Goal: Transaction & Acquisition: Purchase product/service

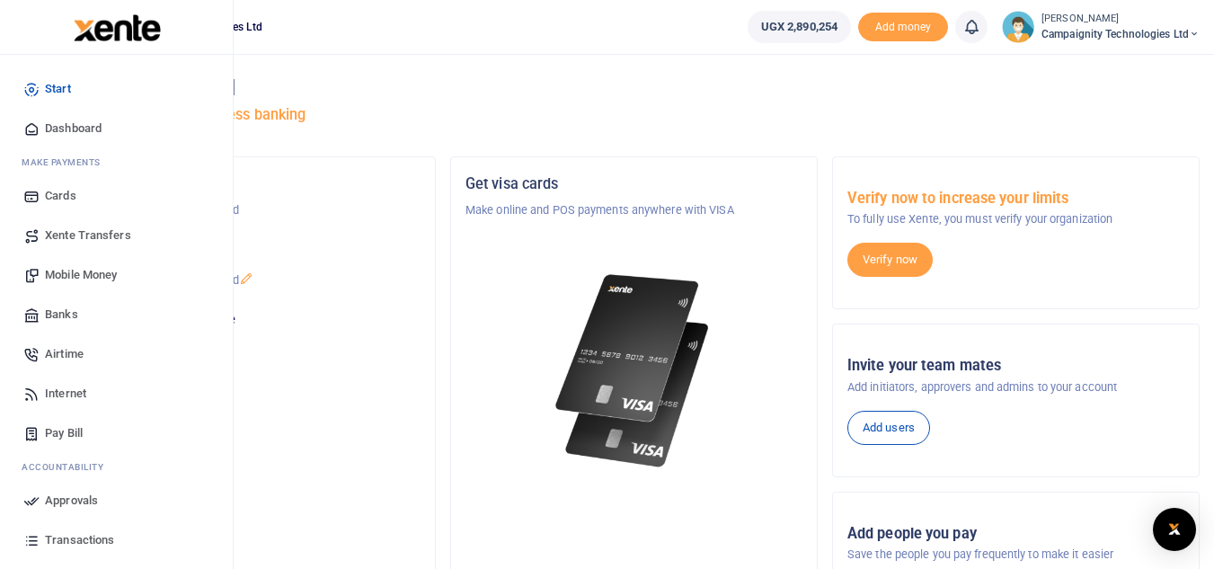
click at [77, 510] on link "Approvals" at bounding box center [116, 501] width 204 height 40
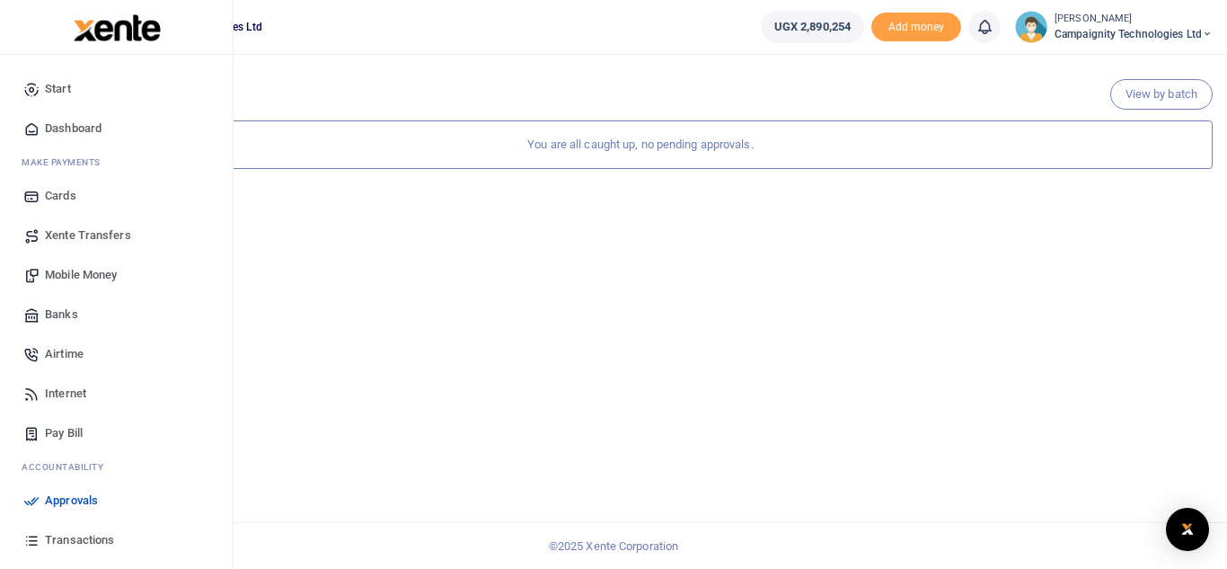
click at [83, 539] on span "Transactions" at bounding box center [79, 540] width 69 height 18
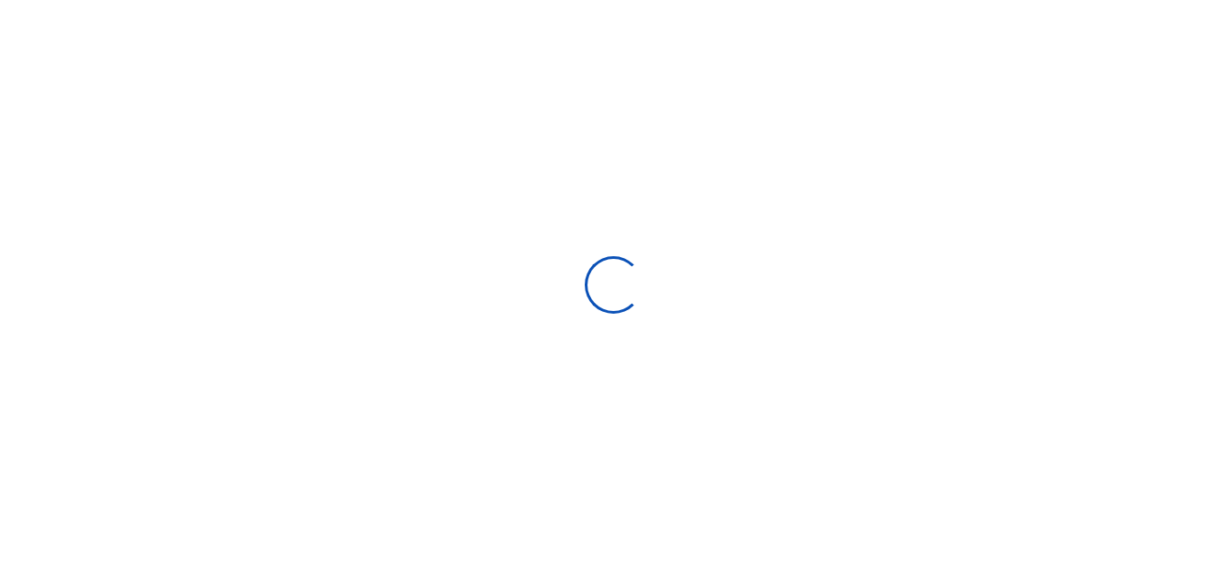
select select
type input "[DATE] - [DATE]"
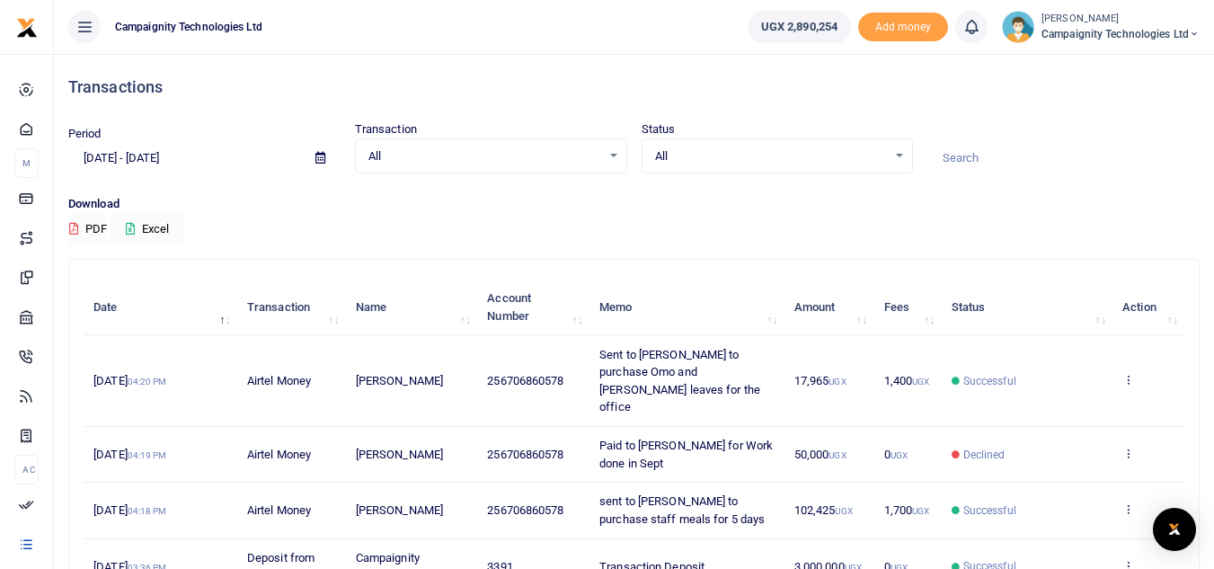
scroll to position [415, 0]
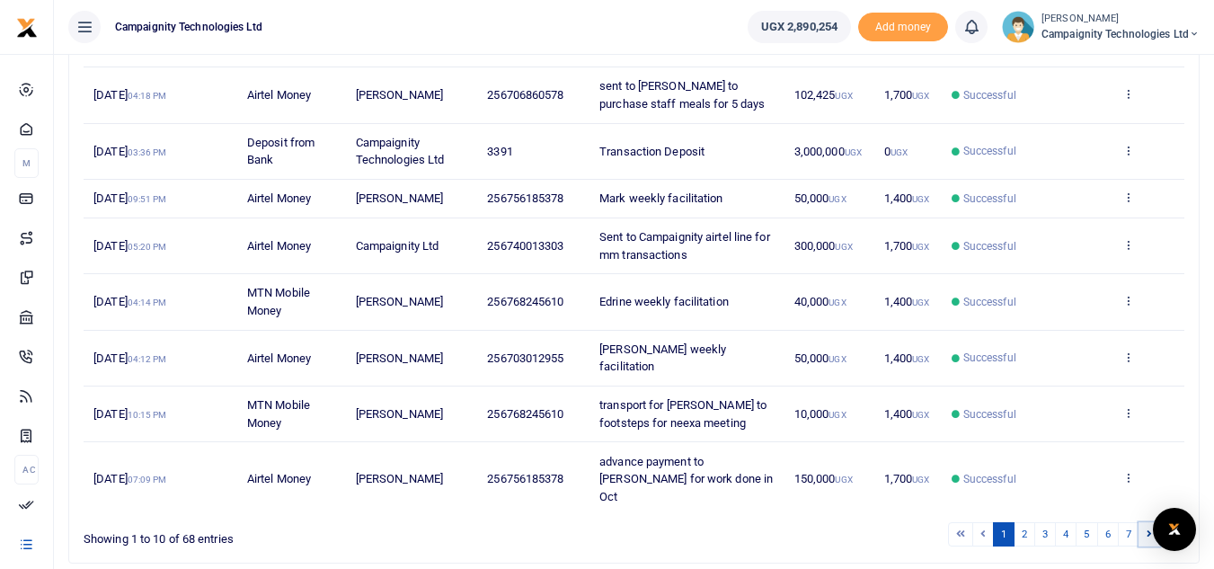
click at [1146, 528] on icon at bounding box center [1148, 533] width 5 height 10
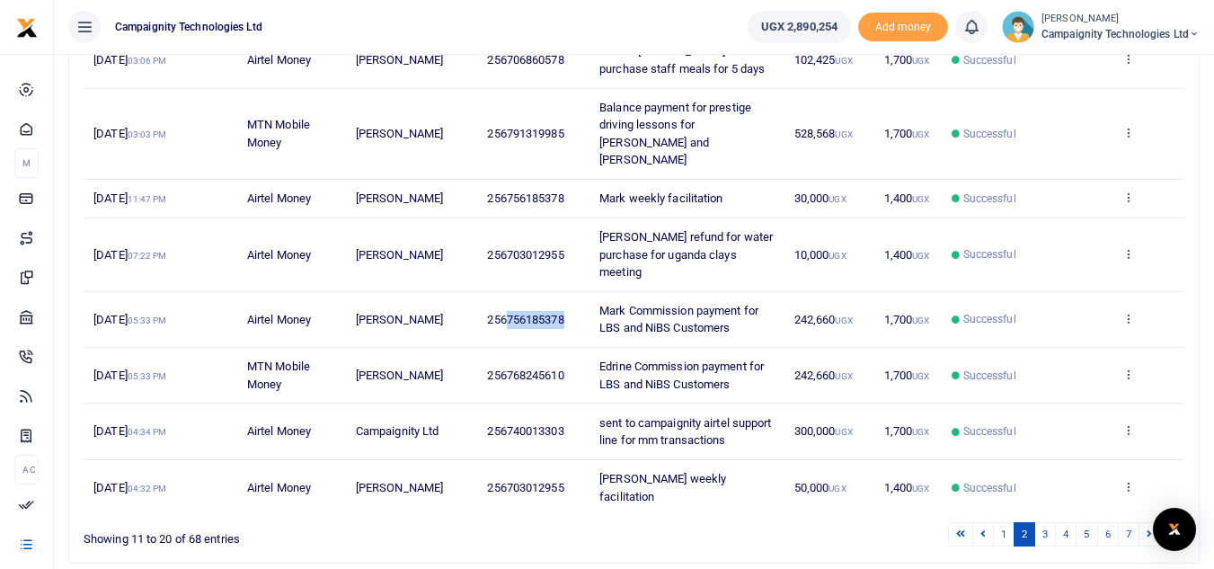
drag, startPoint x: 509, startPoint y: 304, endPoint x: 565, endPoint y: 314, distance: 56.7
click at [565, 314] on td "256756185378" at bounding box center [533, 320] width 112 height 56
copy span "756185378"
click at [1063, 522] on link "4" at bounding box center [1066, 534] width 22 height 24
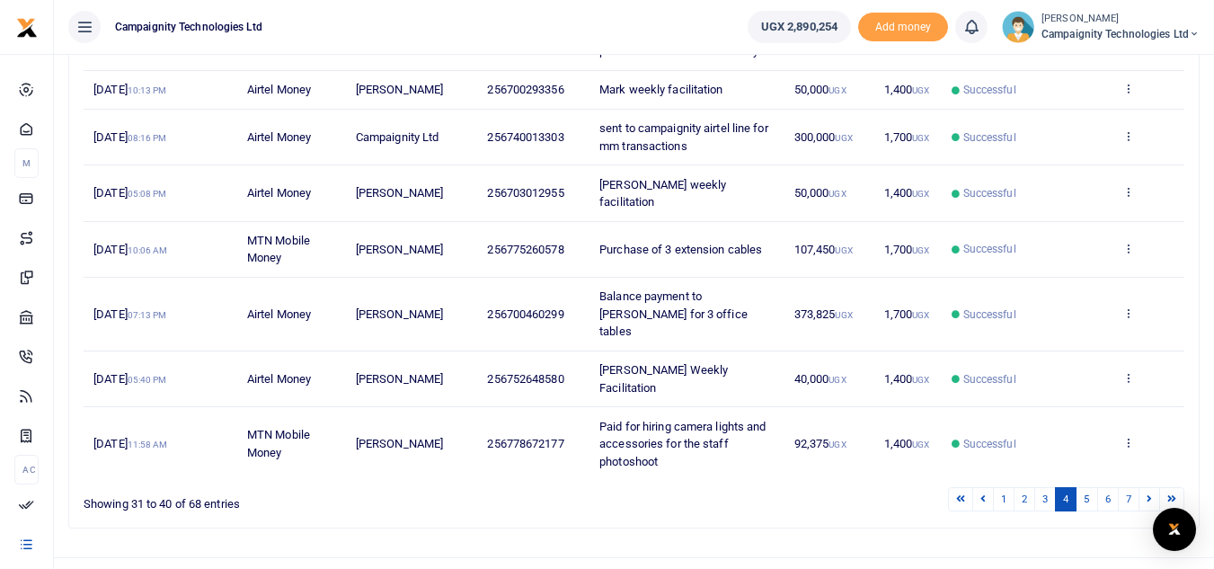
scroll to position [398, 0]
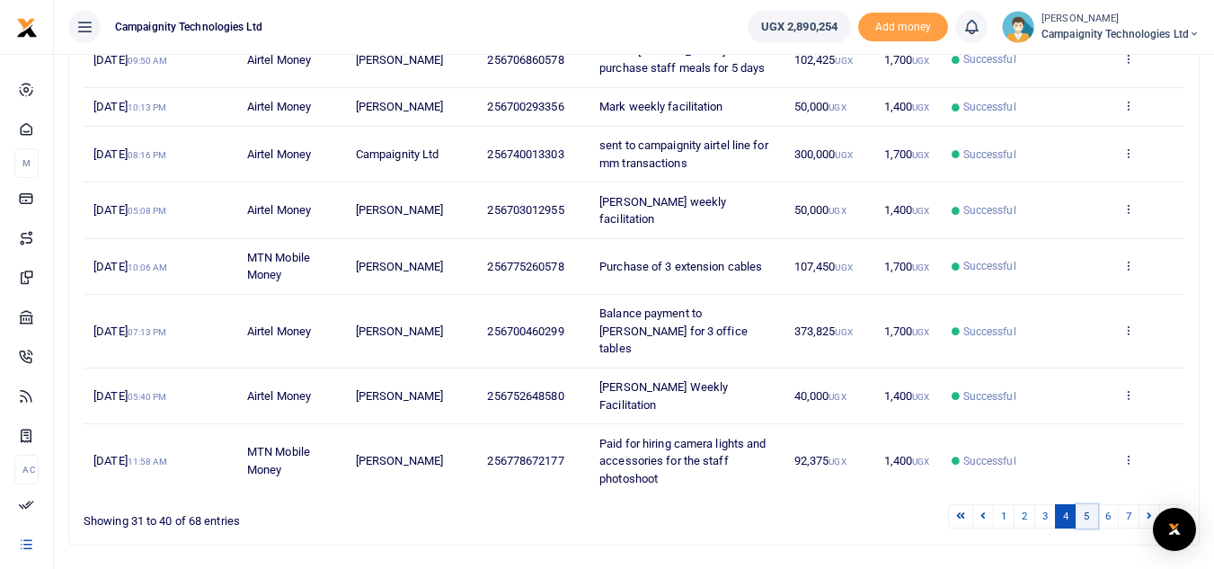
click at [1085, 504] on link "5" at bounding box center [1086, 516] width 22 height 24
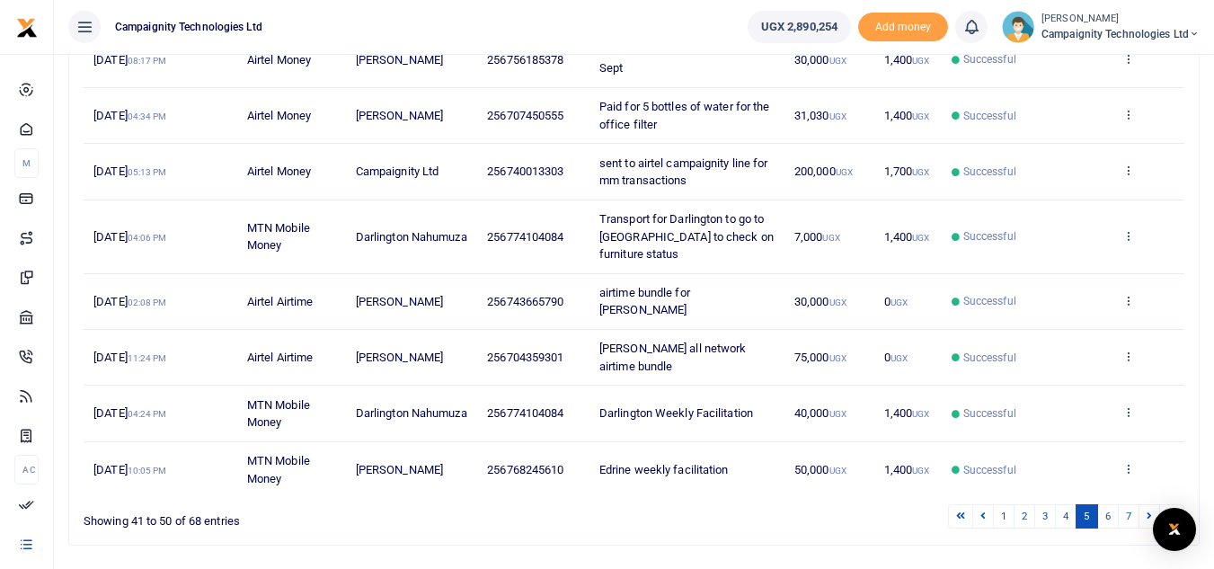
scroll to position [0, 0]
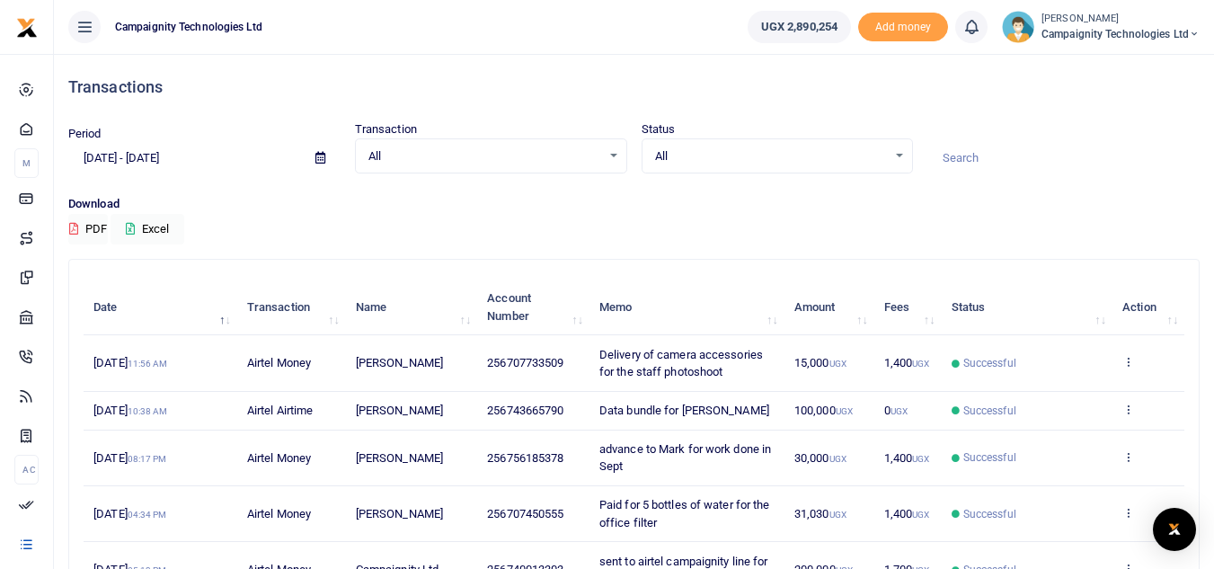
click at [994, 153] on input at bounding box center [1063, 158] width 272 height 31
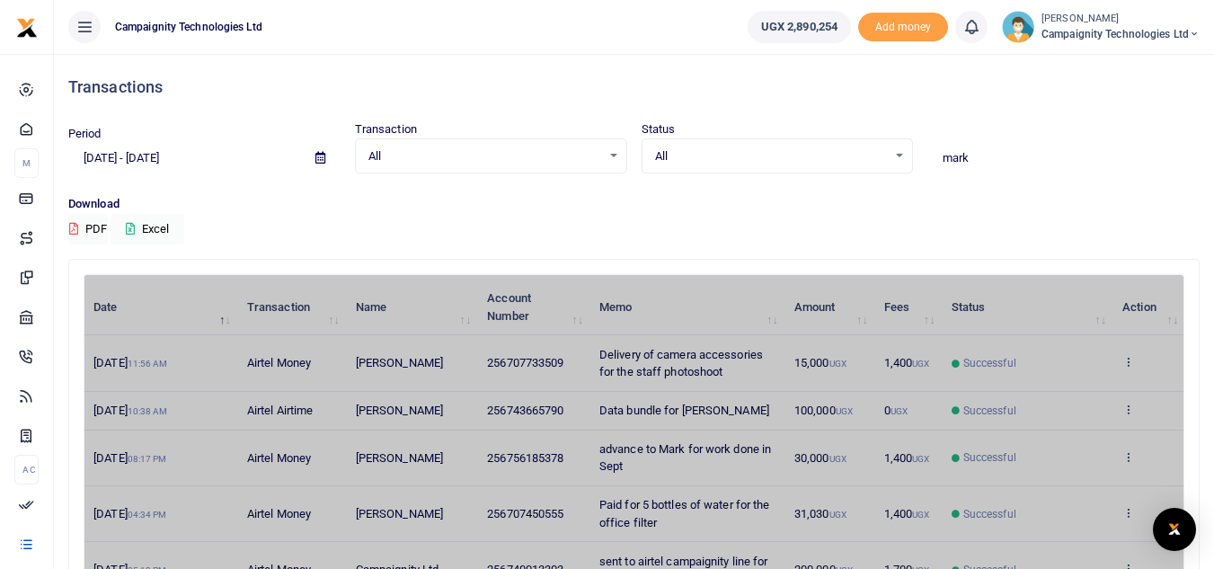
type input "mark"
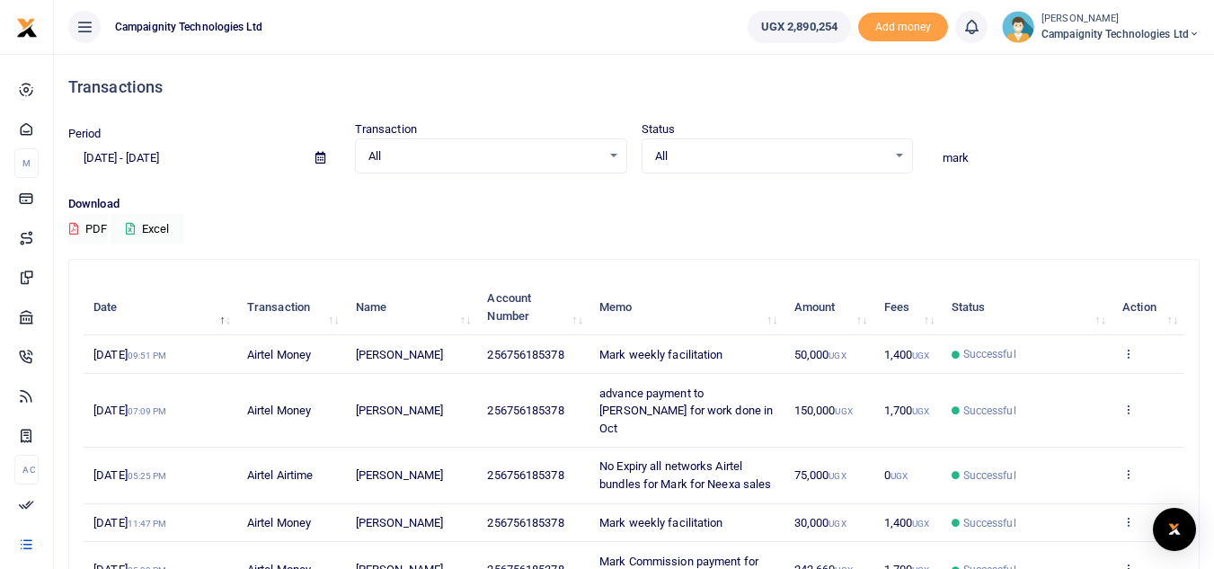
scroll to position [415, 0]
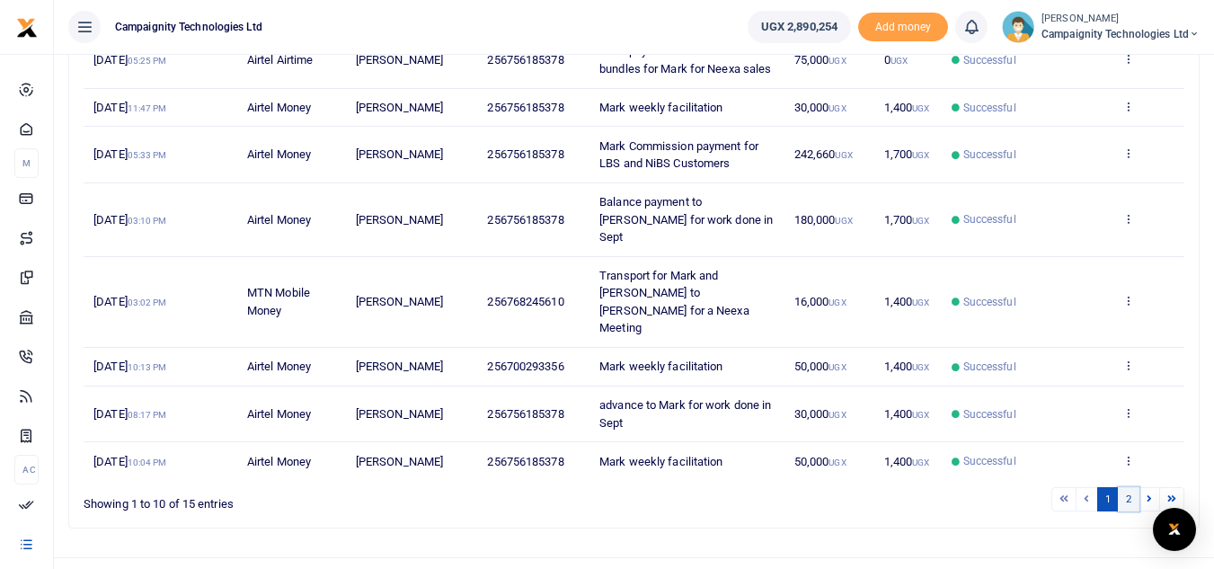
click at [1127, 487] on link "2" at bounding box center [1128, 499] width 22 height 24
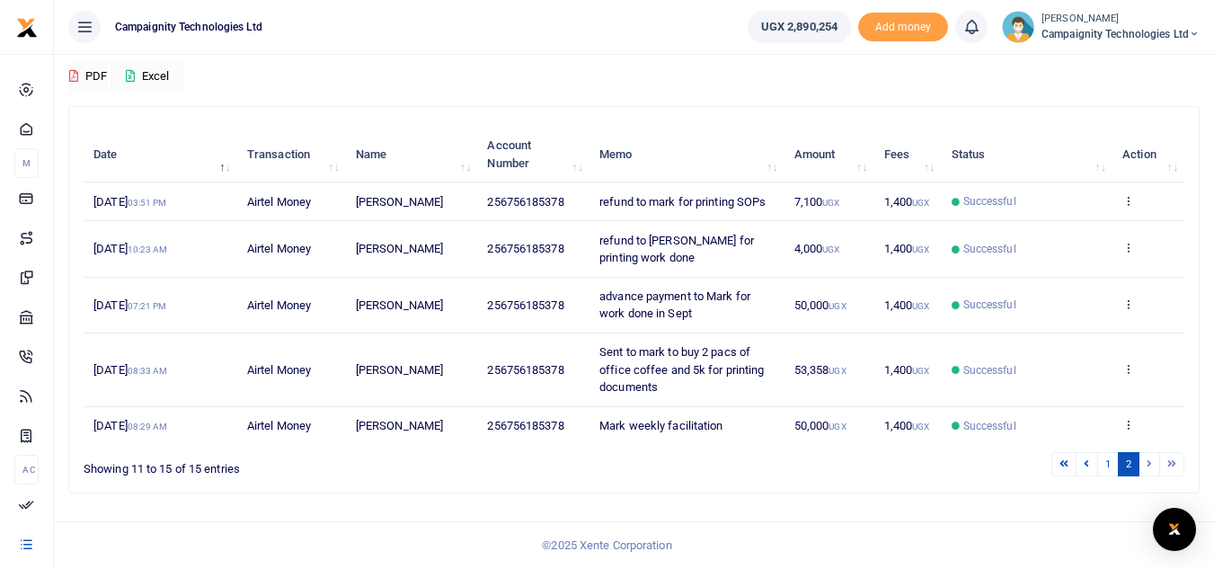
scroll to position [153, 0]
click at [1147, 465] on li at bounding box center [1149, 464] width 21 height 24
click at [1171, 464] on li at bounding box center [1172, 464] width 24 height 24
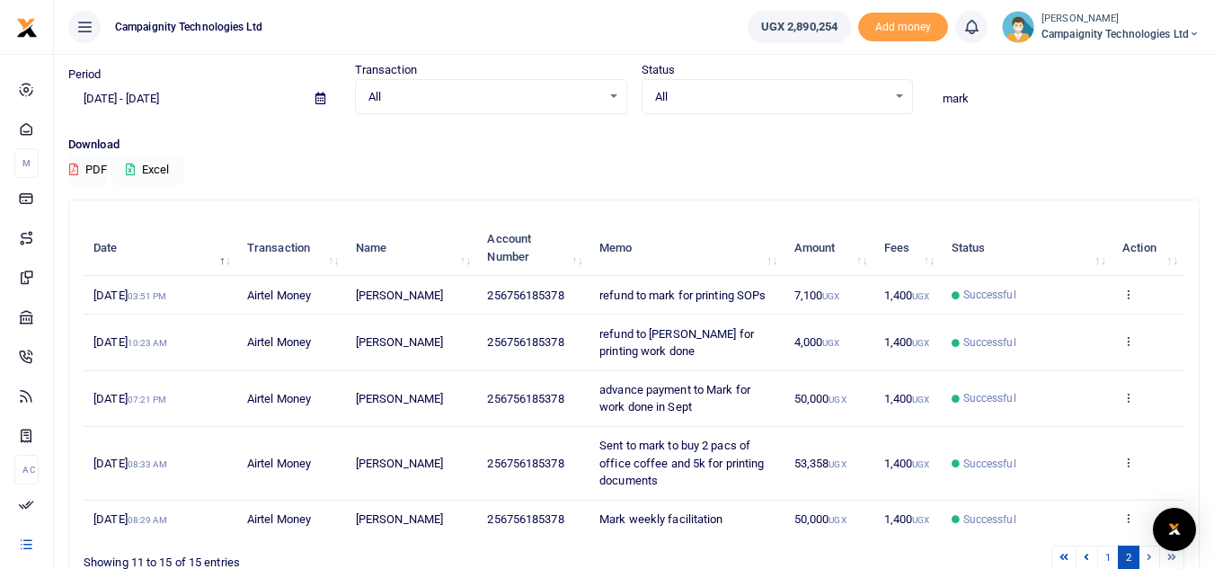
scroll to position [0, 0]
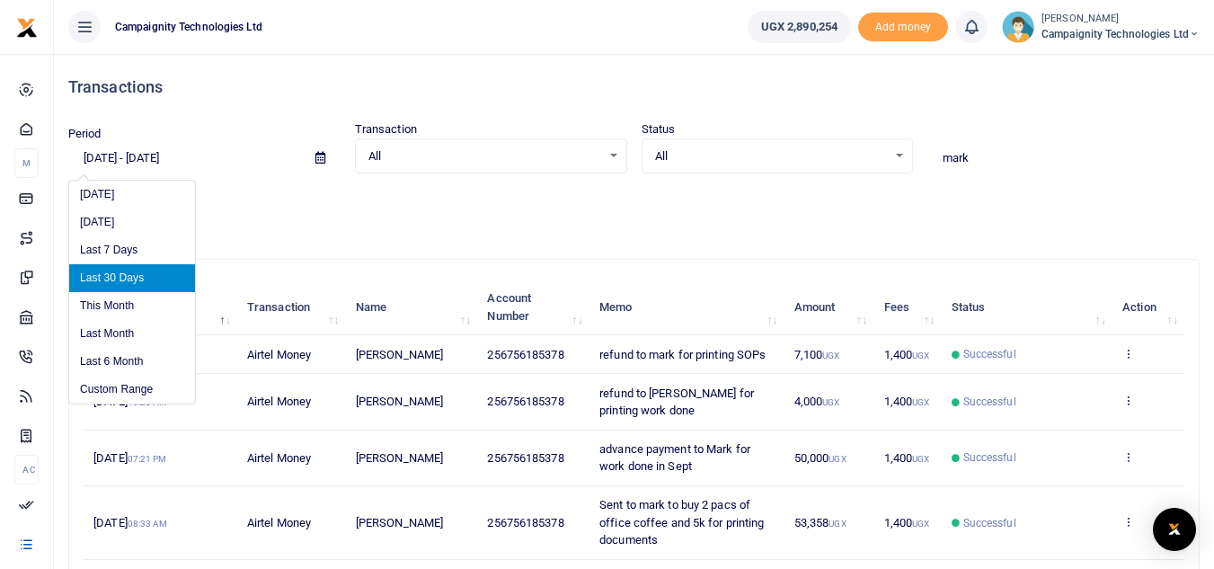
click at [187, 166] on input "[DATE] - [DATE]" at bounding box center [184, 158] width 233 height 31
click at [140, 360] on li "Last 6 Month" at bounding box center [132, 362] width 126 height 28
type input "04/13/2025 - 10/13/2025"
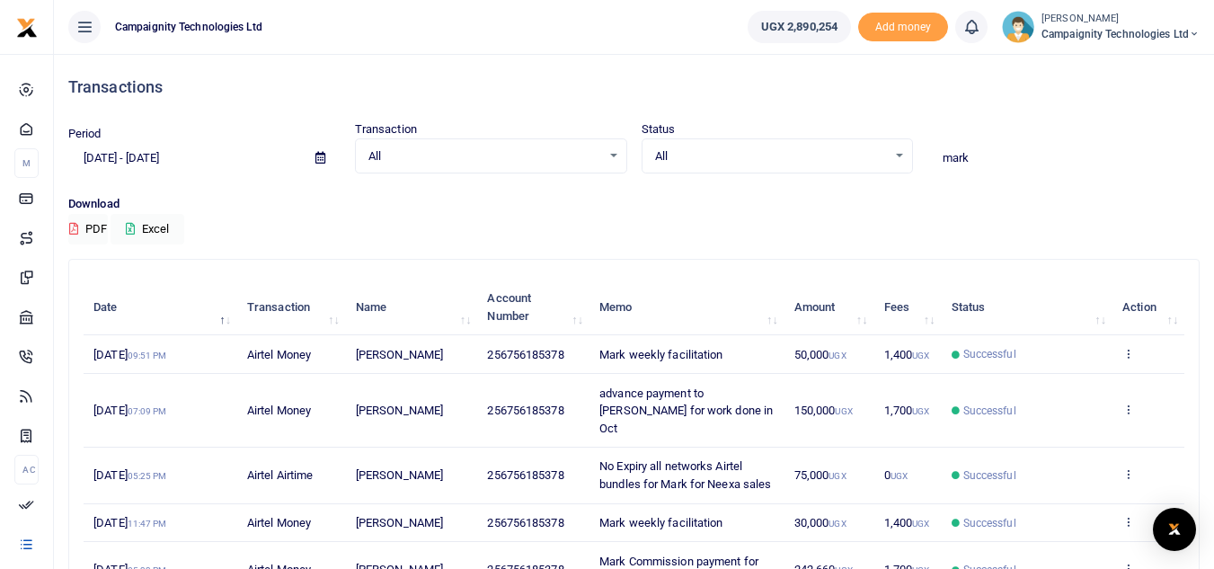
click at [999, 163] on input "mark" at bounding box center [1063, 158] width 272 height 31
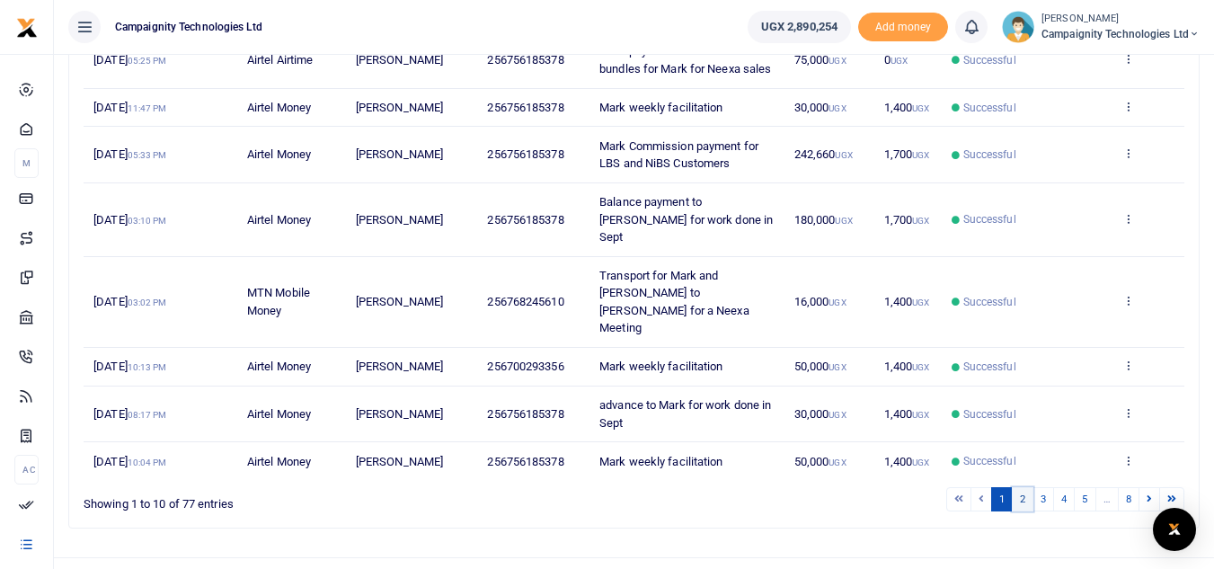
click at [1027, 487] on link "2" at bounding box center [1022, 499] width 22 height 24
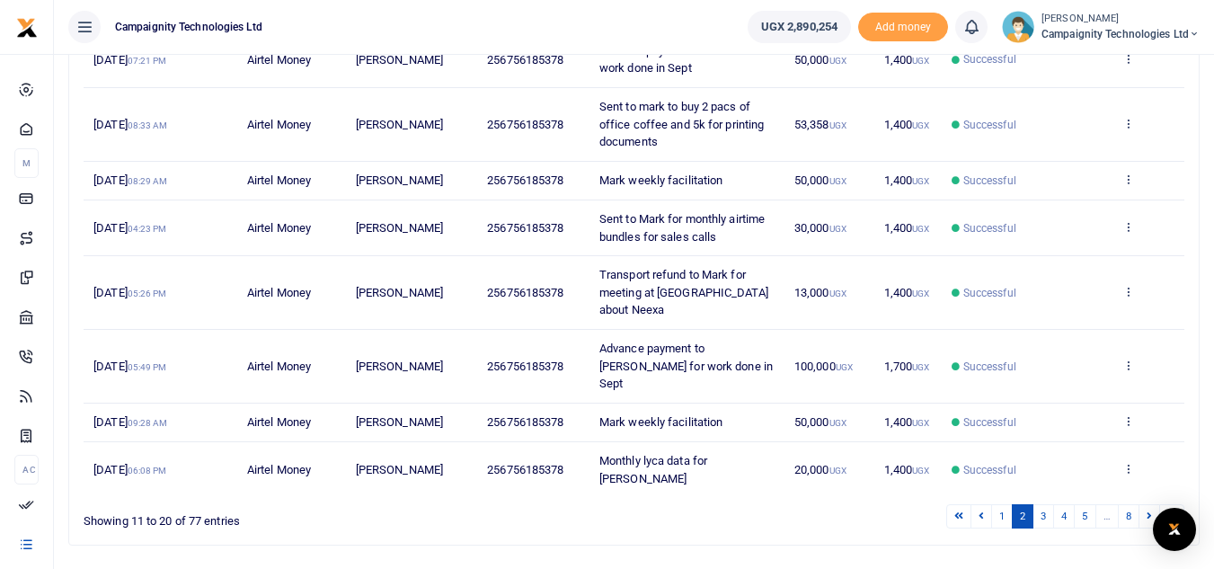
scroll to position [0, 0]
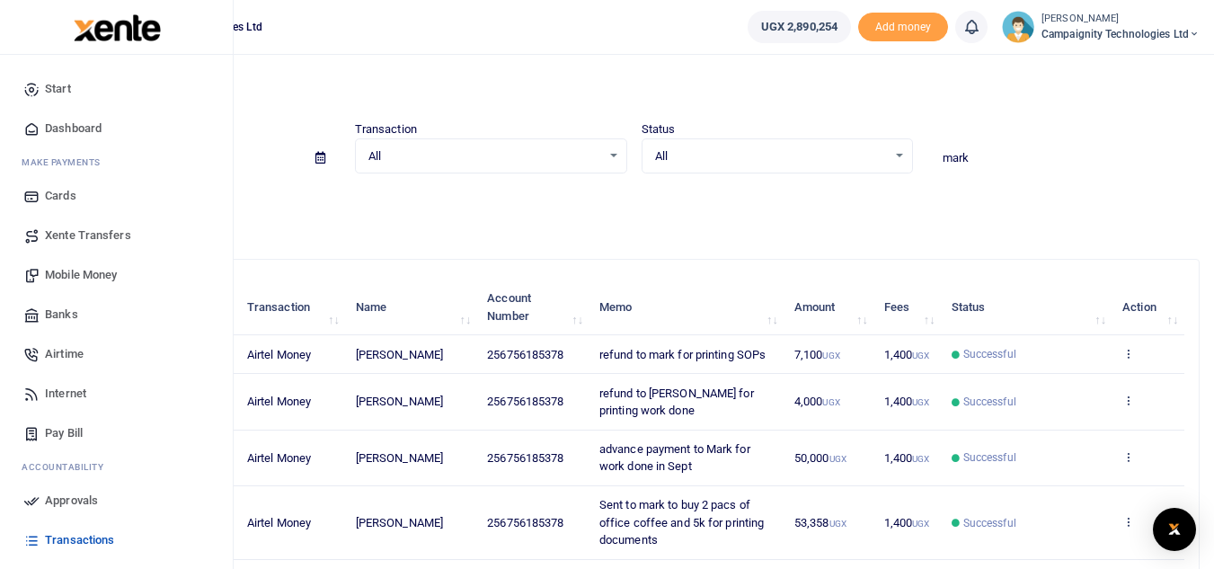
click at [117, 271] on span "Mobile Money" at bounding box center [81, 275] width 72 height 18
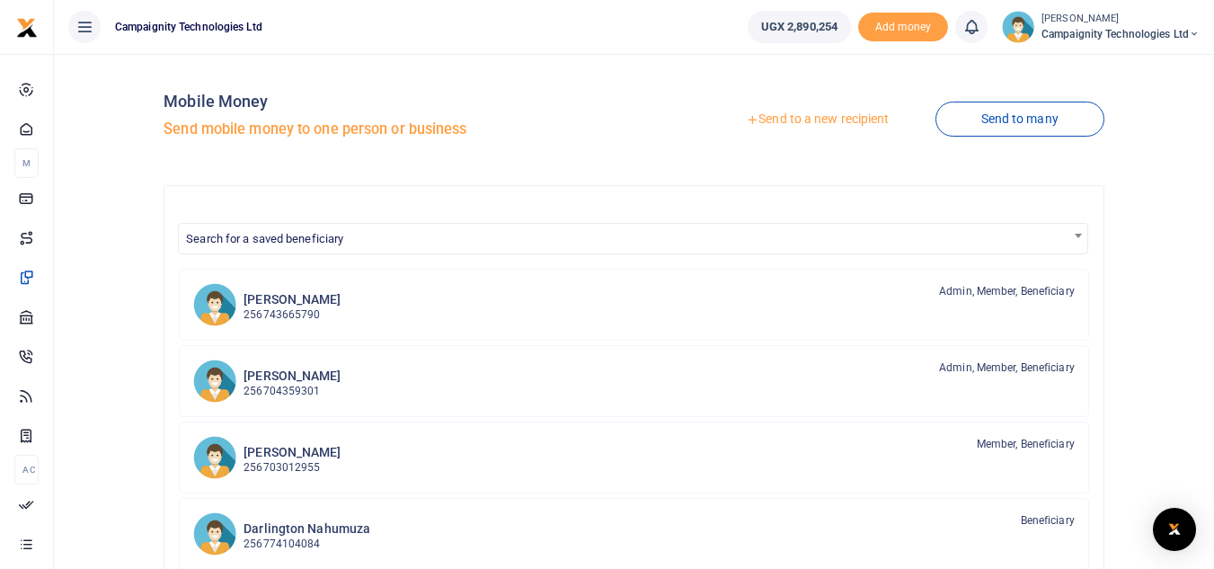
click at [843, 117] on div at bounding box center [607, 284] width 1214 height 569
click at [843, 117] on link "Send to a new recipient" at bounding box center [817, 119] width 234 height 32
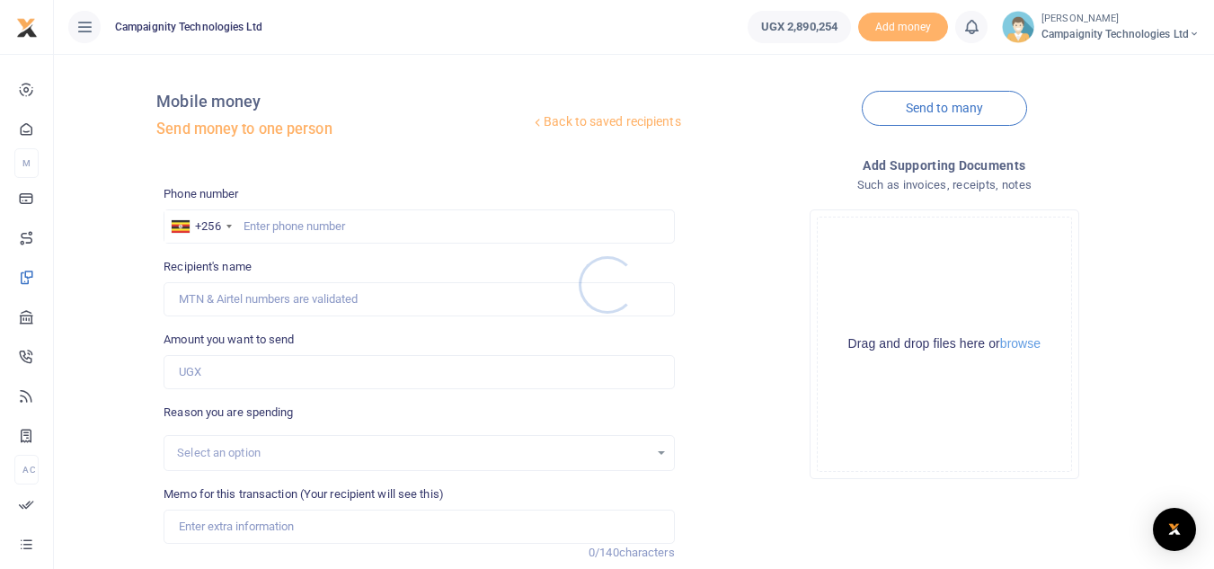
click at [426, 225] on div at bounding box center [607, 284] width 1214 height 569
click at [426, 225] on input "text" at bounding box center [418, 226] width 510 height 34
paste input "756185378"
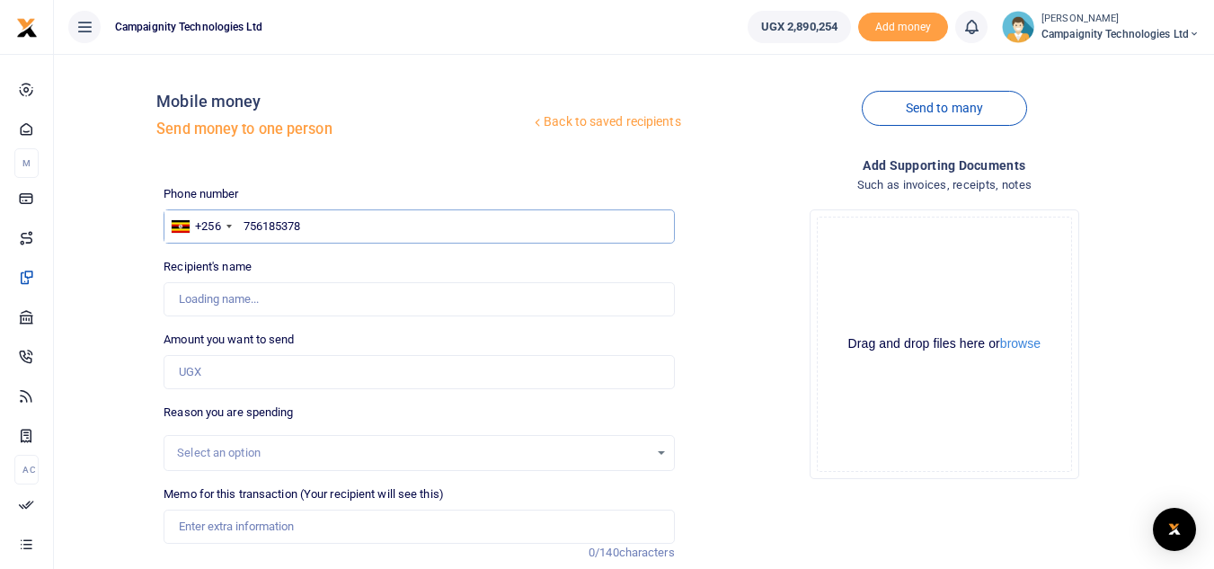
type input "756185378"
click at [290, 386] on input "Amount you want to send" at bounding box center [418, 372] width 510 height 34
type input "2,000"
type input "[PERSON_NAME]"
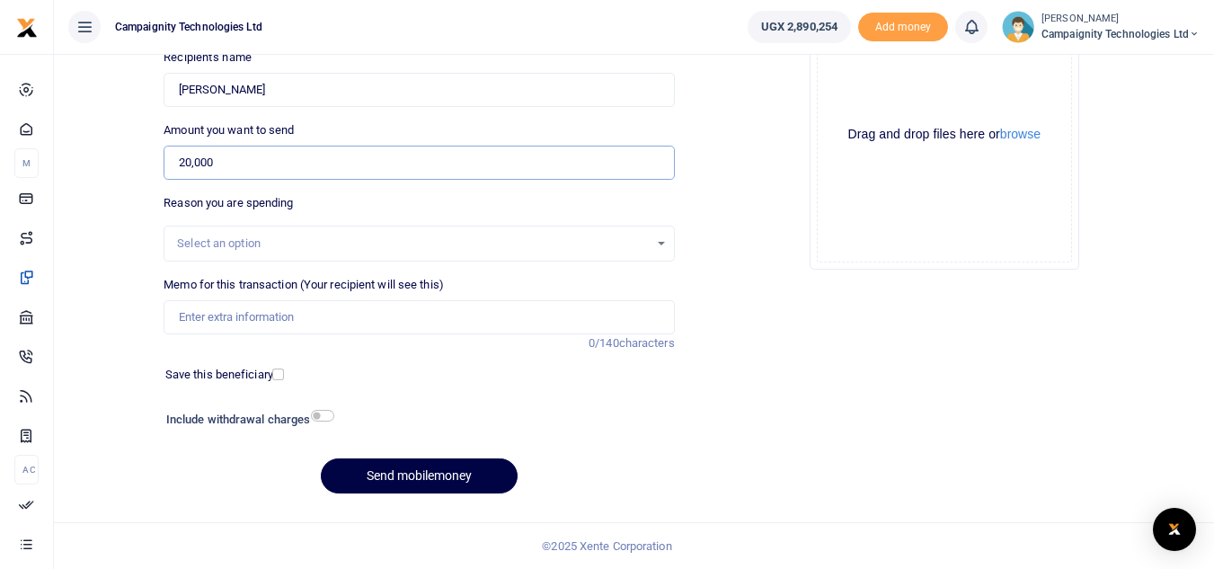
type input "20,000"
click at [329, 314] on input "Memo for this transaction (Your recipient will see this)" at bounding box center [418, 317] width 510 height 34
type input "M"
click at [260, 315] on input "Lyca Data for mark" at bounding box center [418, 317] width 510 height 34
click at [206, 314] on input "Lyca Data for Mark" at bounding box center [418, 317] width 510 height 34
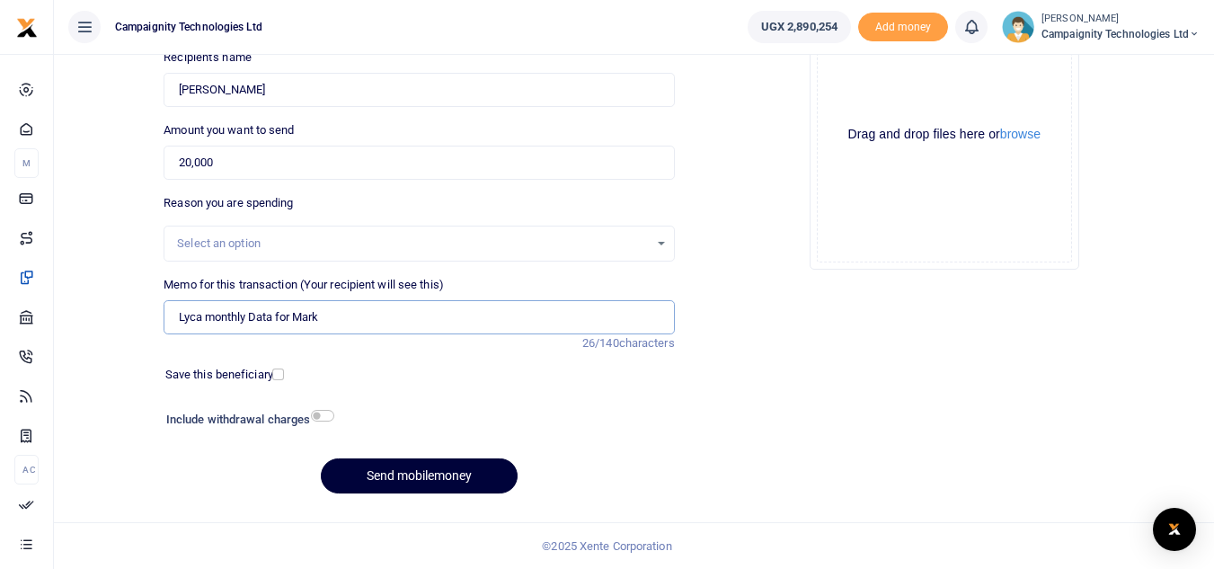
type input "Lyca monthly Data for Mark"
click at [433, 475] on button "Send mobilemoney" at bounding box center [419, 475] width 197 height 35
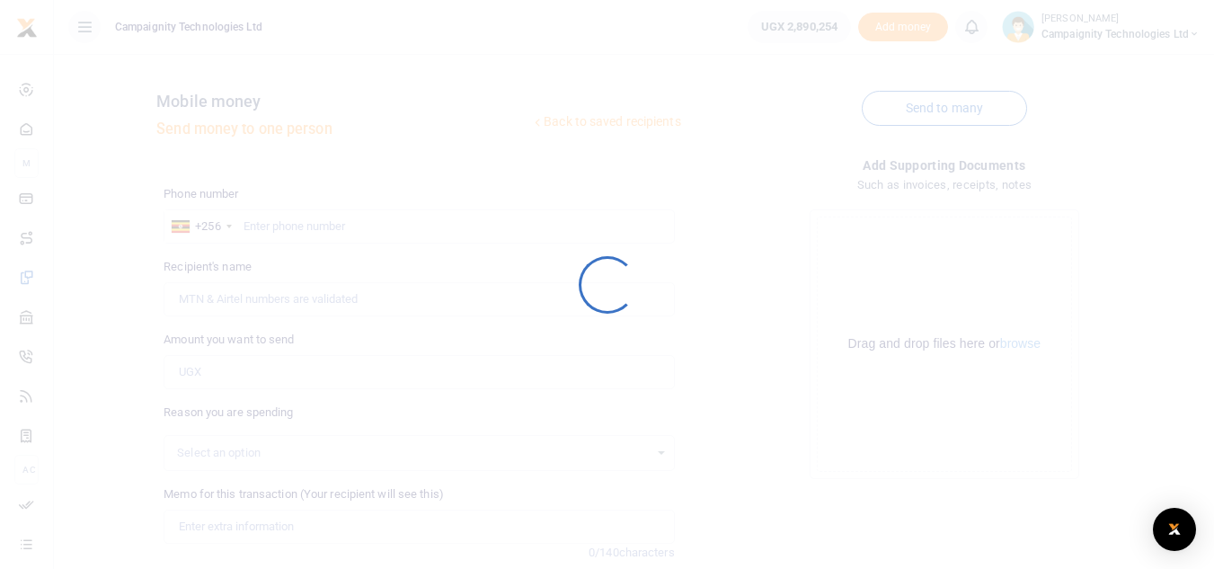
scroll to position [209, 0]
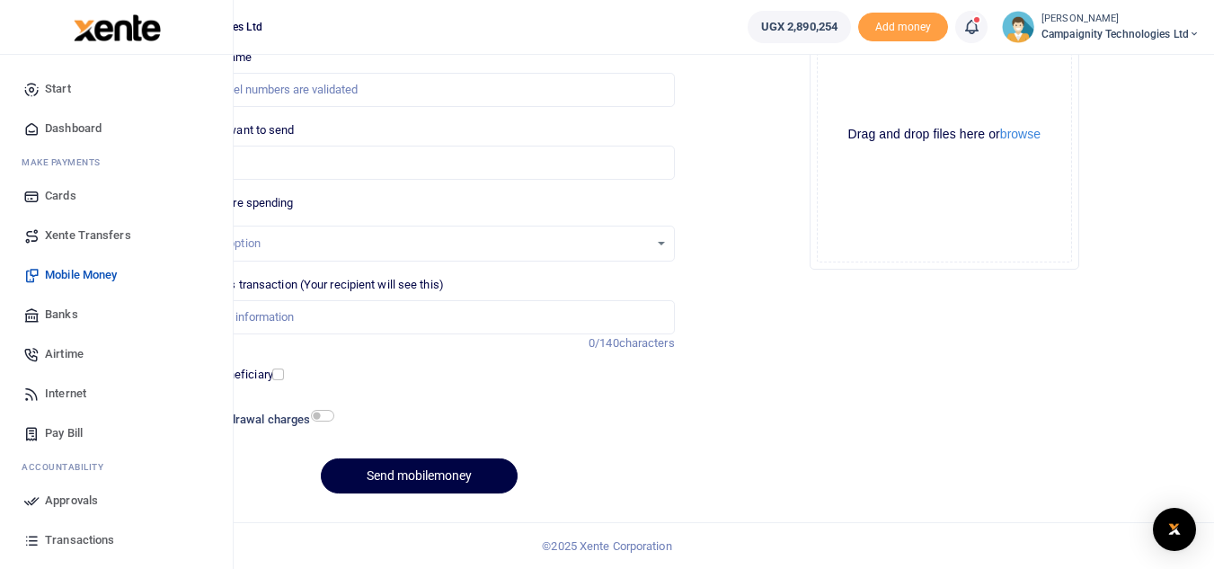
click at [95, 493] on span "Approvals" at bounding box center [71, 500] width 53 height 18
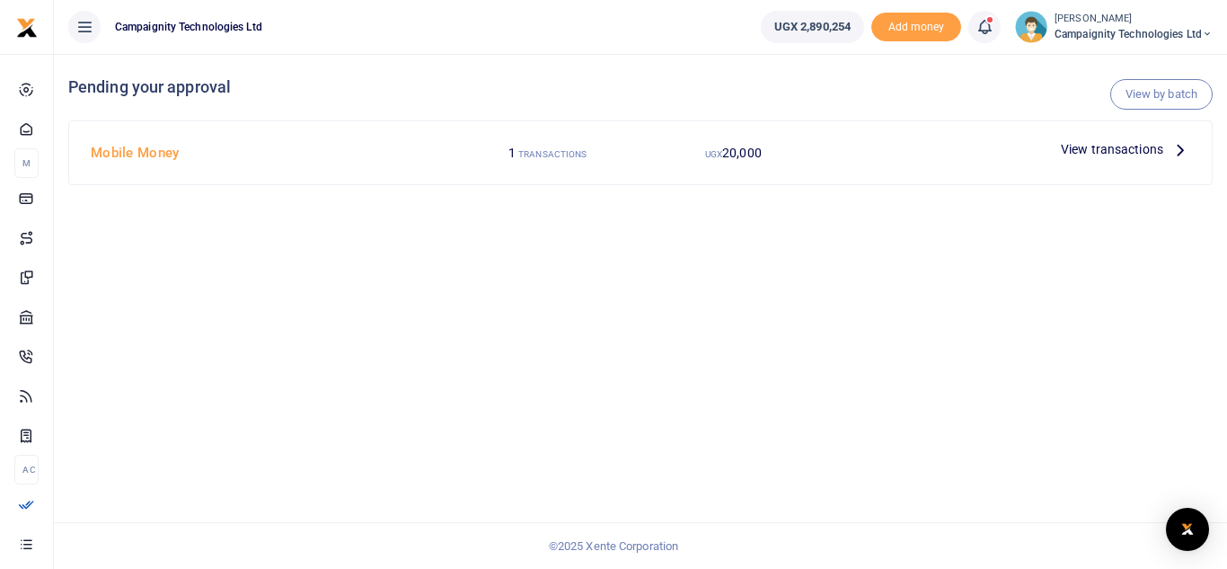
click at [1125, 155] on span "View transactions" at bounding box center [1112, 149] width 102 height 20
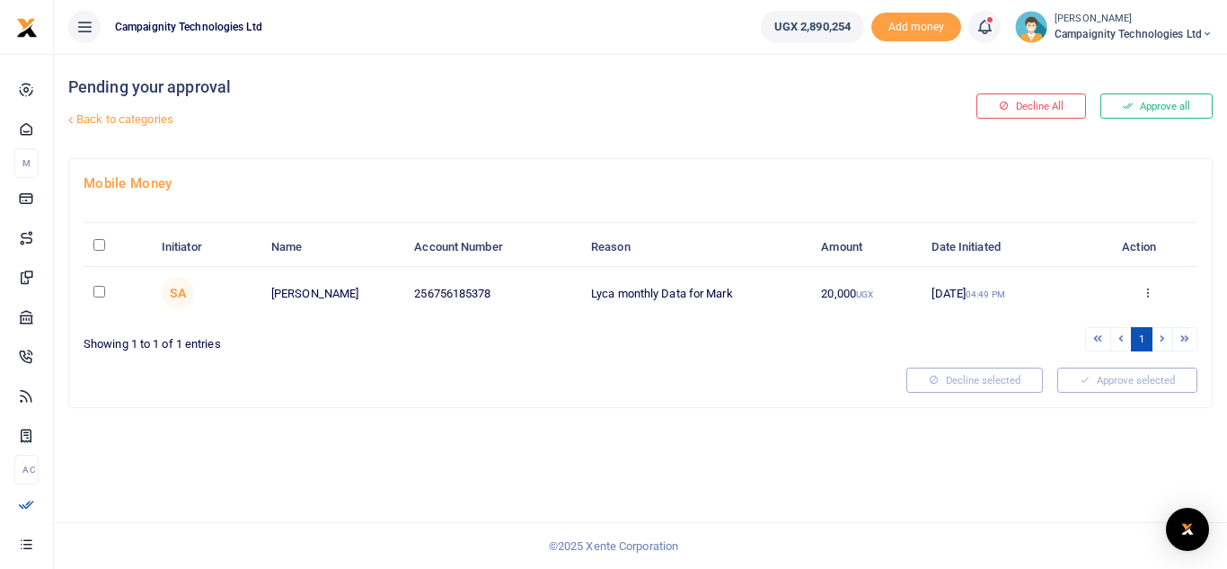
click at [1179, 107] on button "Approve all" at bounding box center [1156, 105] width 112 height 25
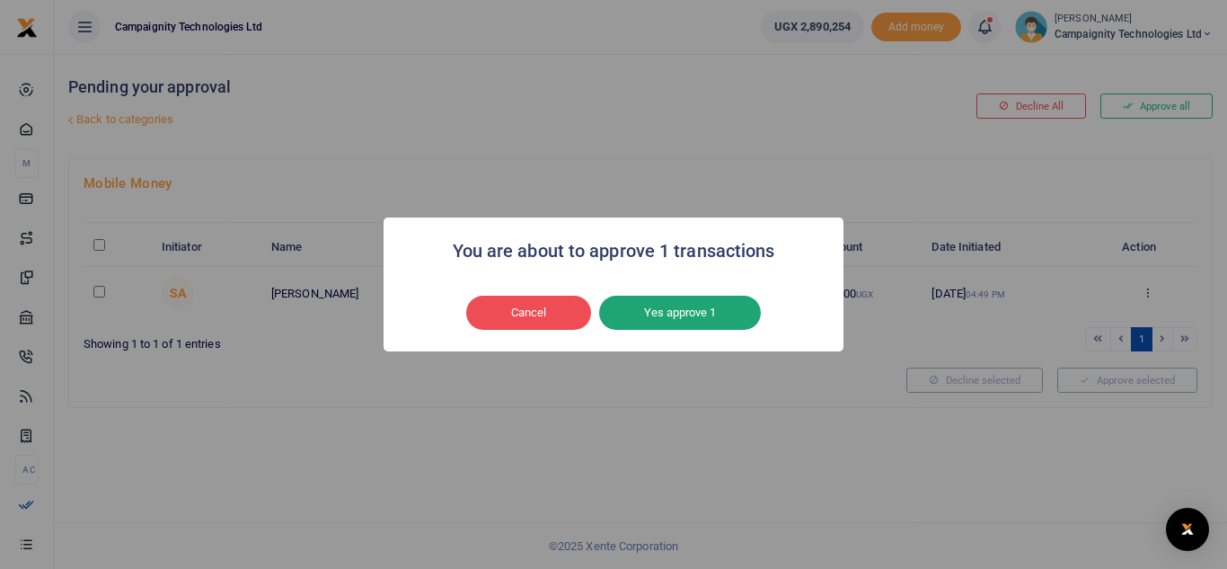
click at [716, 313] on button "Yes approve 1" at bounding box center [680, 313] width 162 height 34
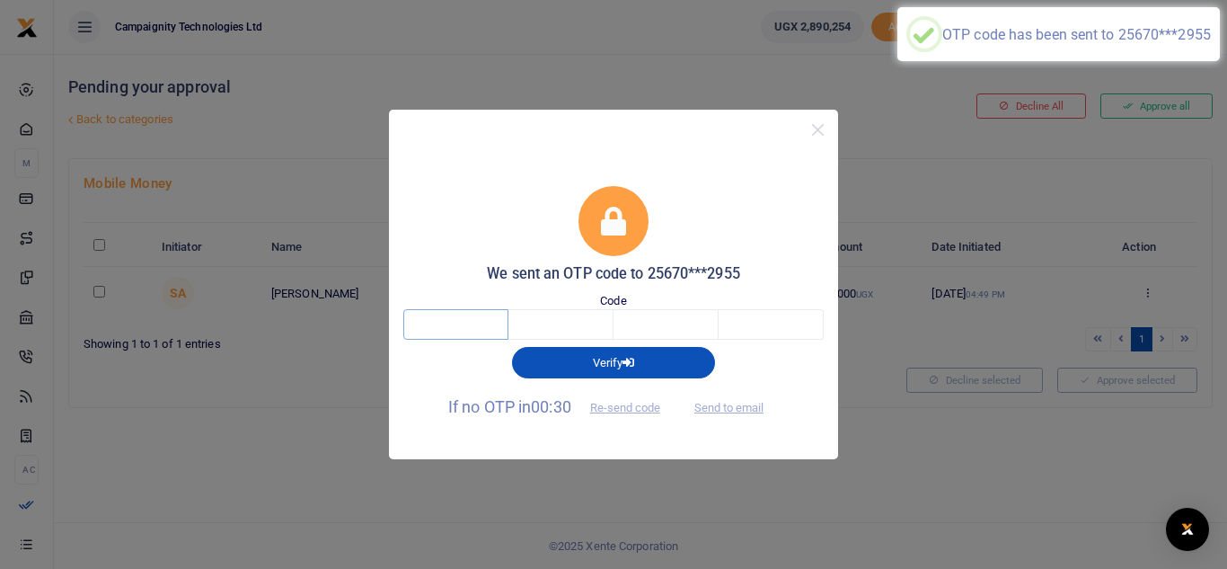
click at [455, 321] on input "text" at bounding box center [455, 324] width 105 height 31
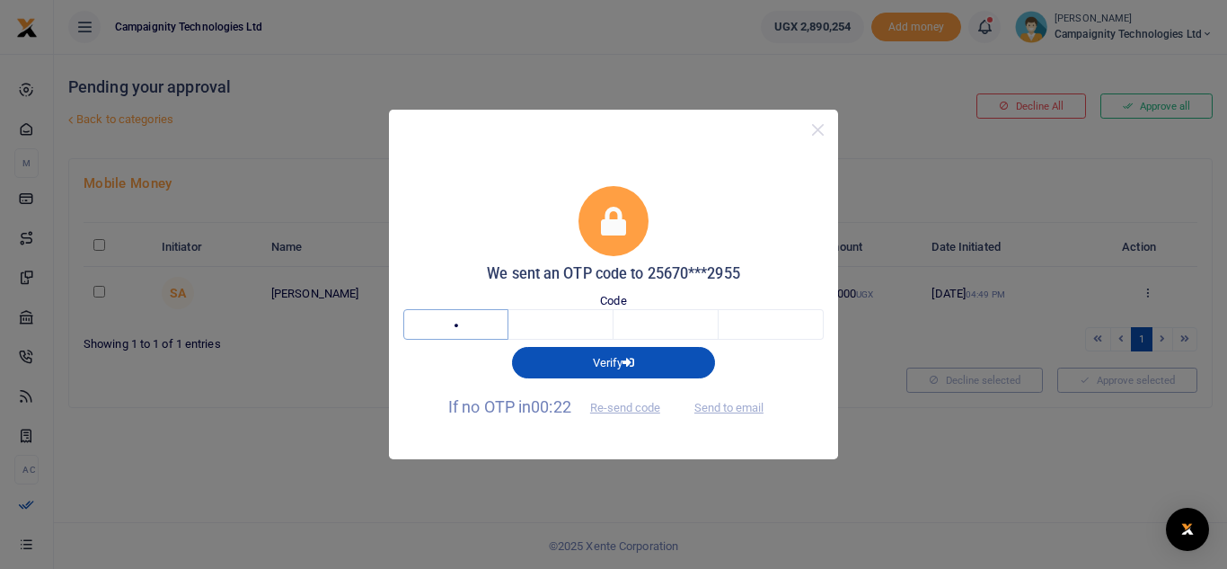
type input "2"
type input "5"
type input "1"
type input "6"
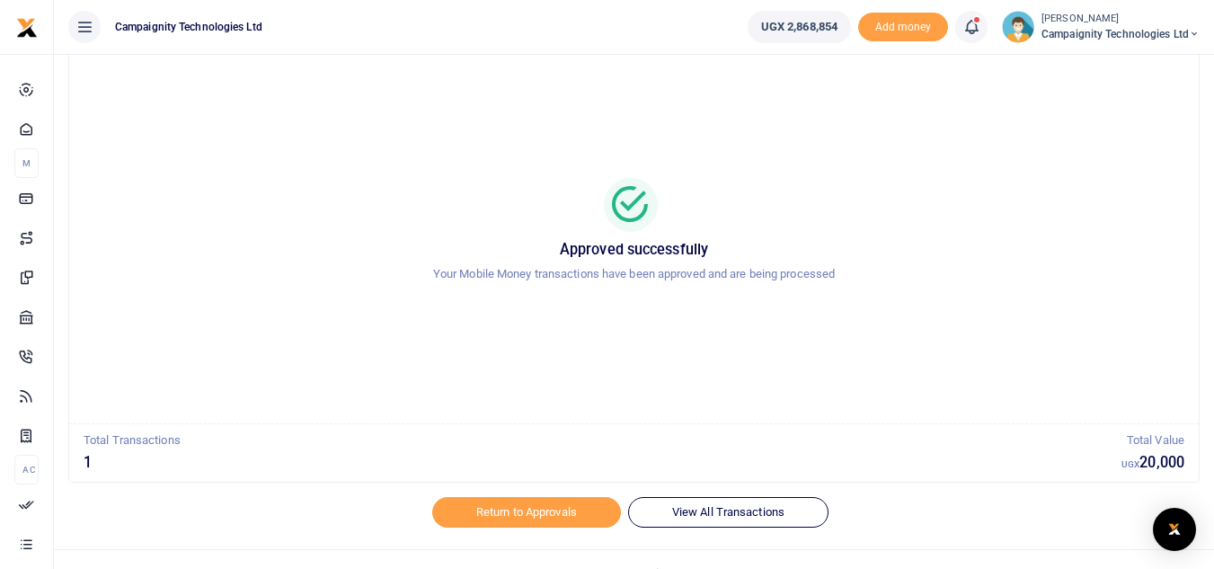
scroll to position [75, 0]
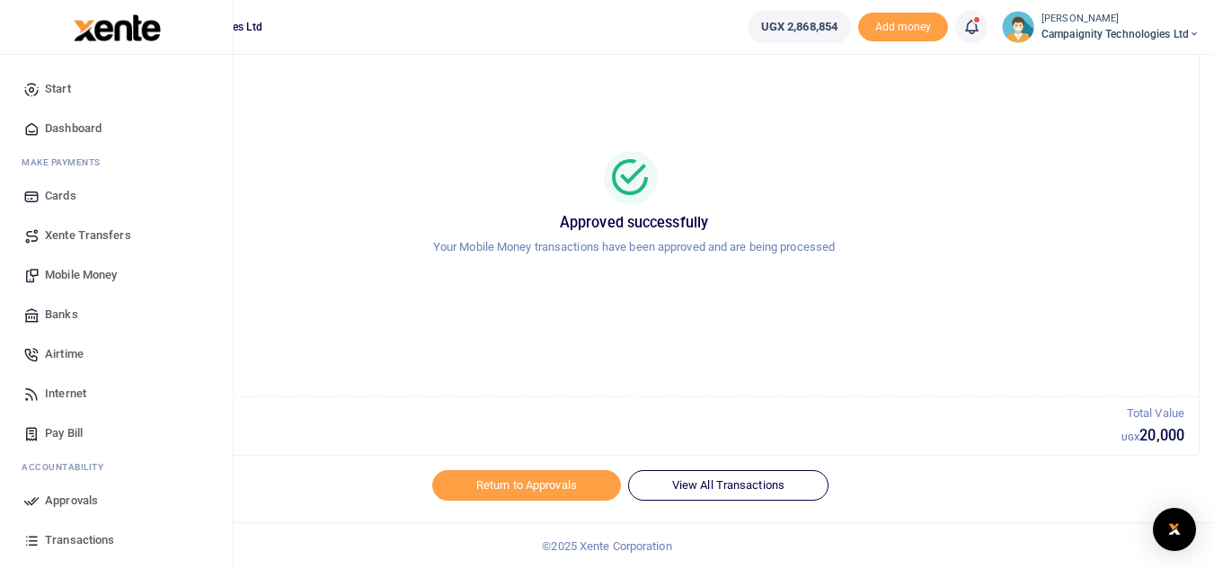
click at [75, 535] on span "Transactions" at bounding box center [79, 540] width 69 height 18
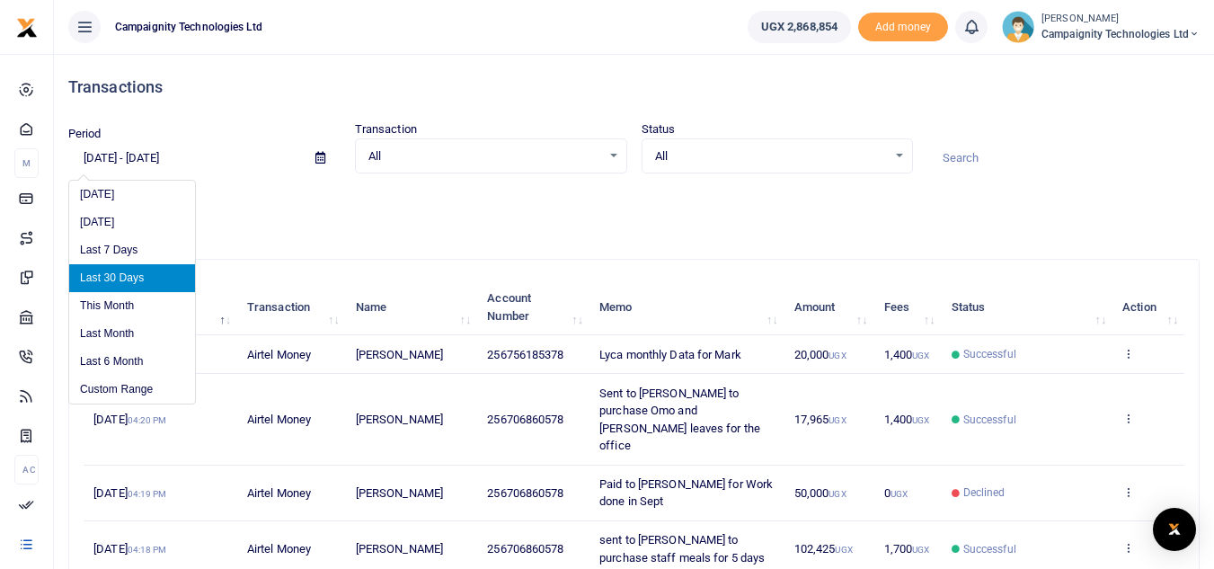
click at [216, 156] on input "[DATE] - [DATE]" at bounding box center [184, 158] width 233 height 31
click at [146, 296] on li "This Month" at bounding box center [132, 306] width 126 height 28
type input "[DATE] - [DATE]"
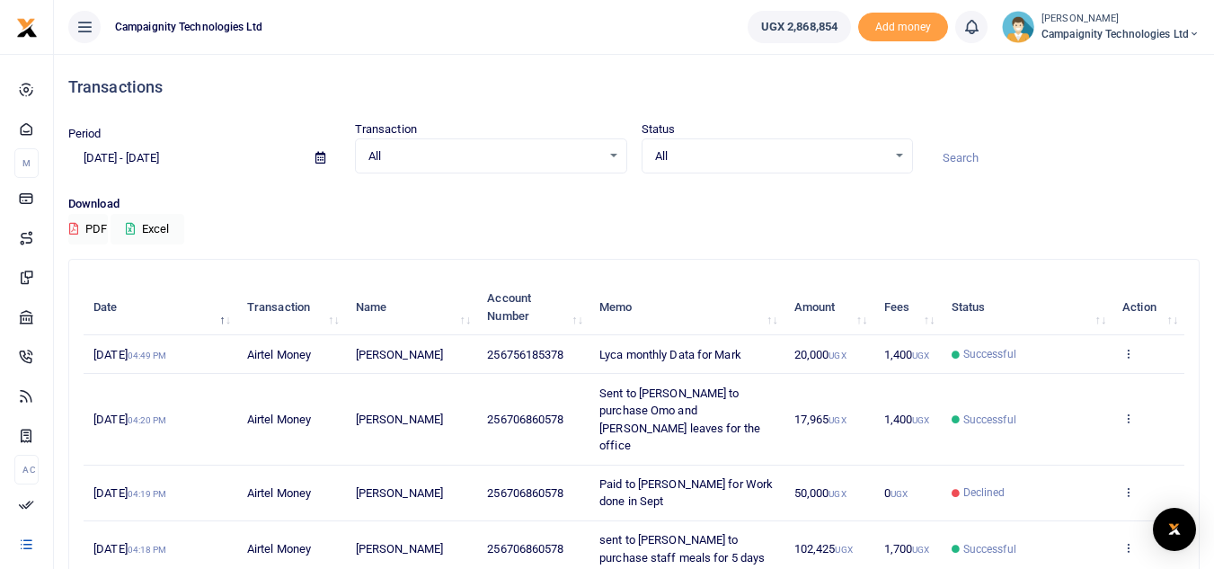
click at [867, 300] on th "Amount" at bounding box center [829, 307] width 90 height 56
